Goal: Task Accomplishment & Management: Manage account settings

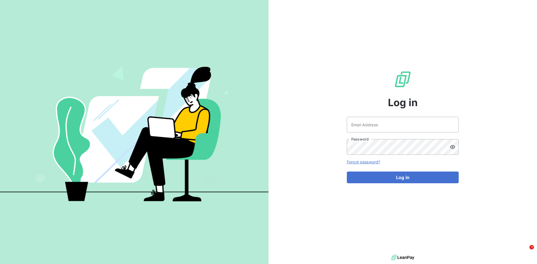
click at [365, 121] on input "Email Address" at bounding box center [403, 125] width 112 height 16
click at [385, 126] on input "Email Address" at bounding box center [403, 125] width 112 height 16
click at [452, 125] on input "Email Address" at bounding box center [403, 125] width 112 height 16
click at [454, 125] on span at bounding box center [455, 125] width 4 height 4
click at [456, 125] on span at bounding box center [455, 125] width 4 height 4
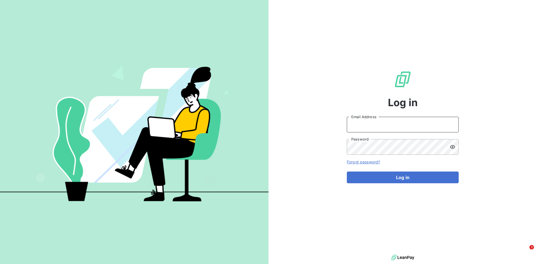
click at [413, 123] on input "Email Address" at bounding box center [403, 125] width 112 height 16
type input "JES"
